Goal: Task Accomplishment & Management: Manage account settings

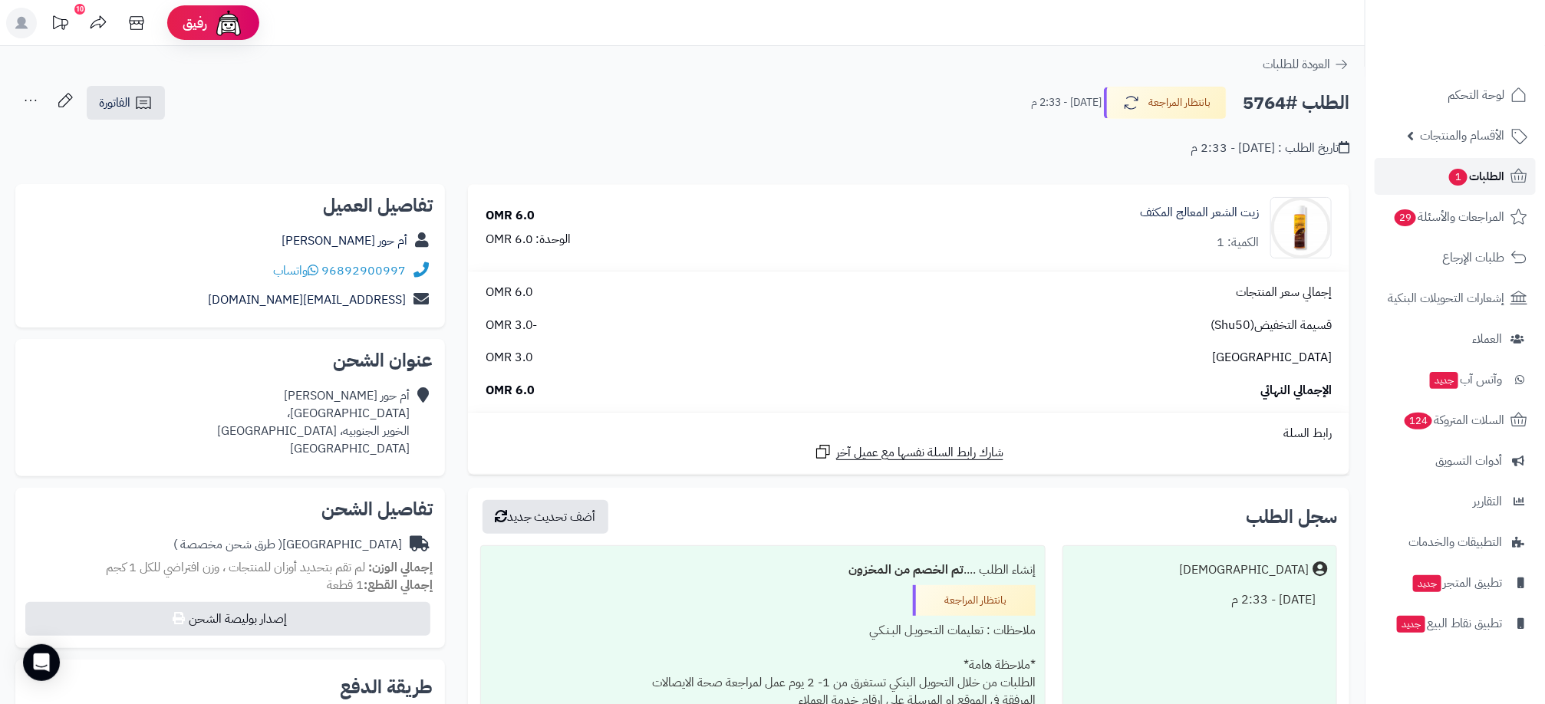
click at [1496, 168] on span "الطلبات 1" at bounding box center [1476, 176] width 57 height 21
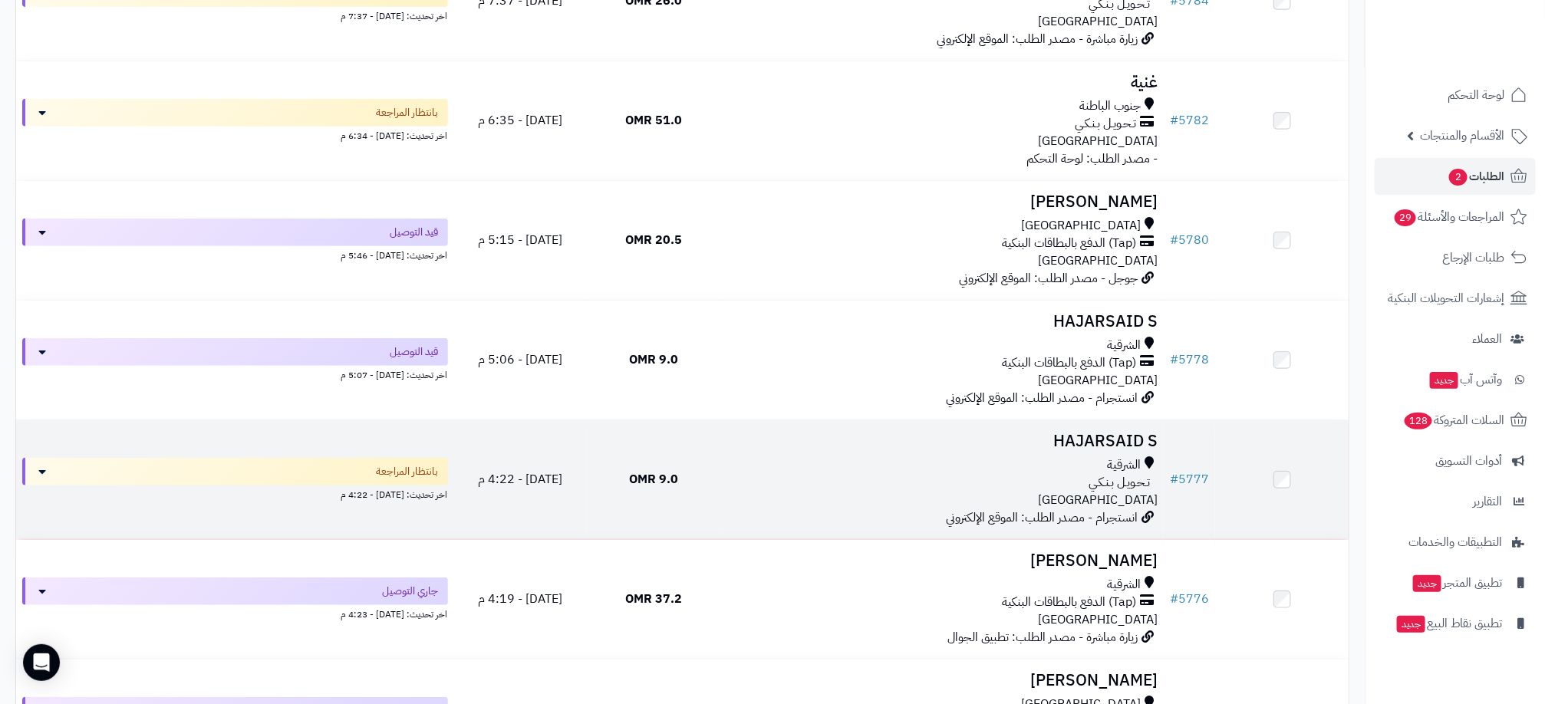
scroll to position [230, 0]
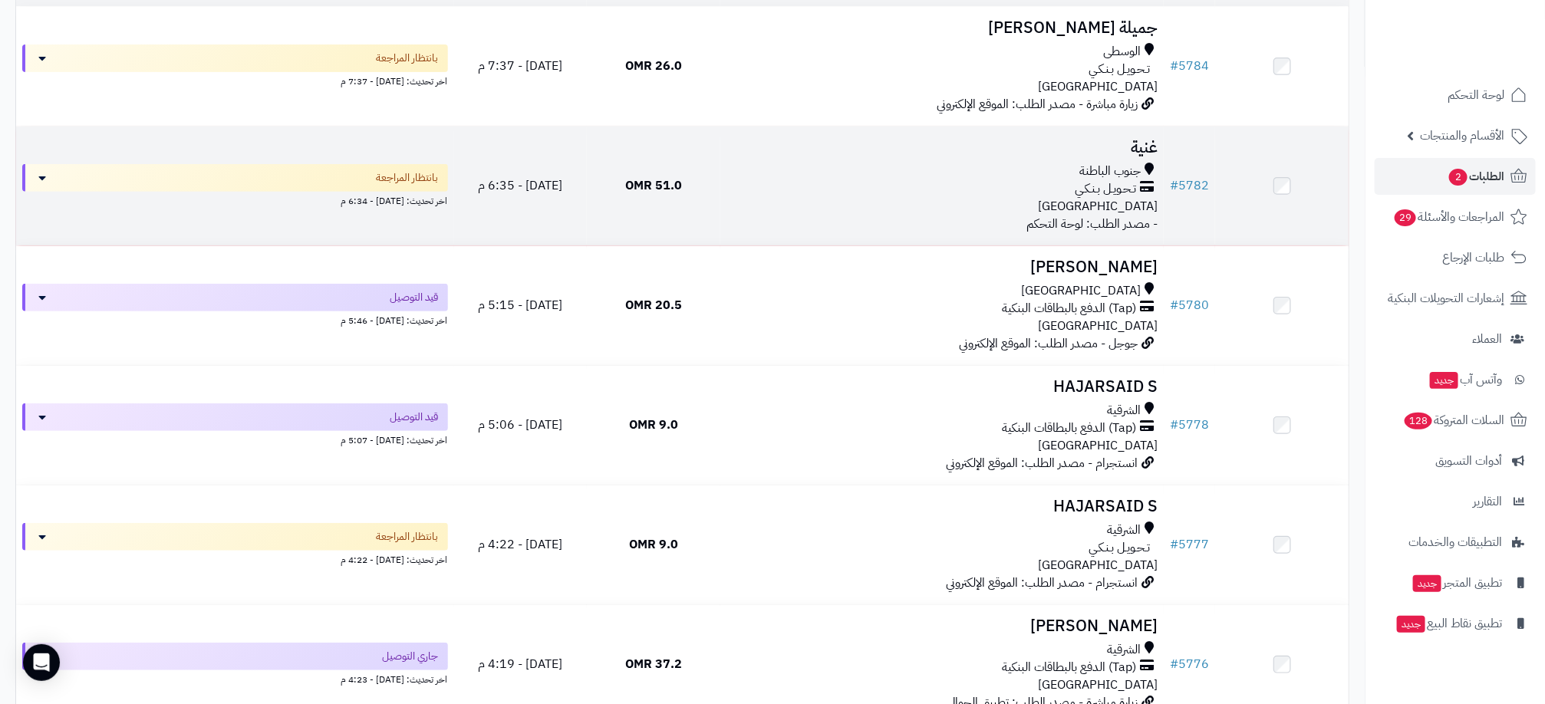
click at [815, 200] on div "جنوب الباطنة تـحـويـل بـنـكـي عمان" at bounding box center [941, 189] width 431 height 53
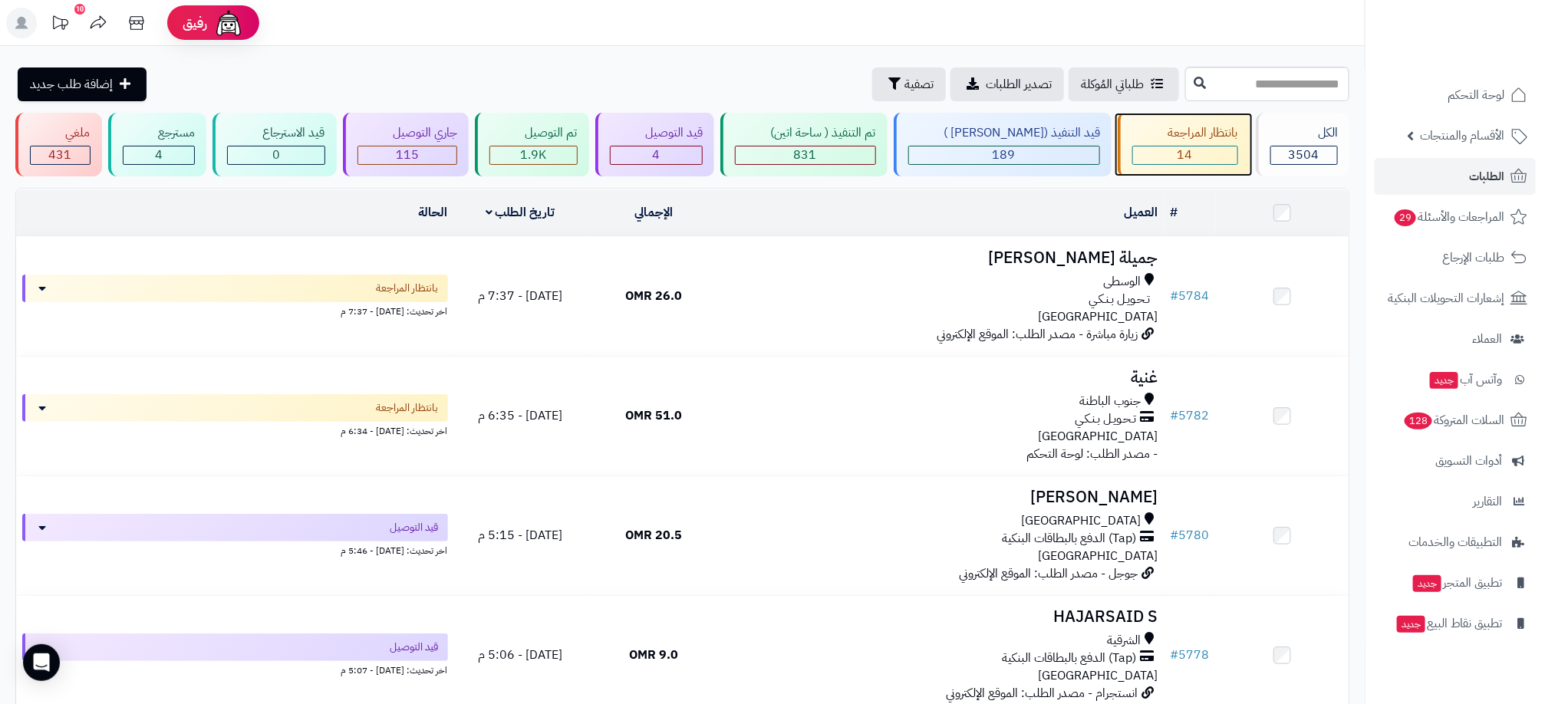
click at [1199, 150] on div "14" at bounding box center [1185, 156] width 104 height 18
